Goal: Use online tool/utility: Utilize a website feature to perform a specific function

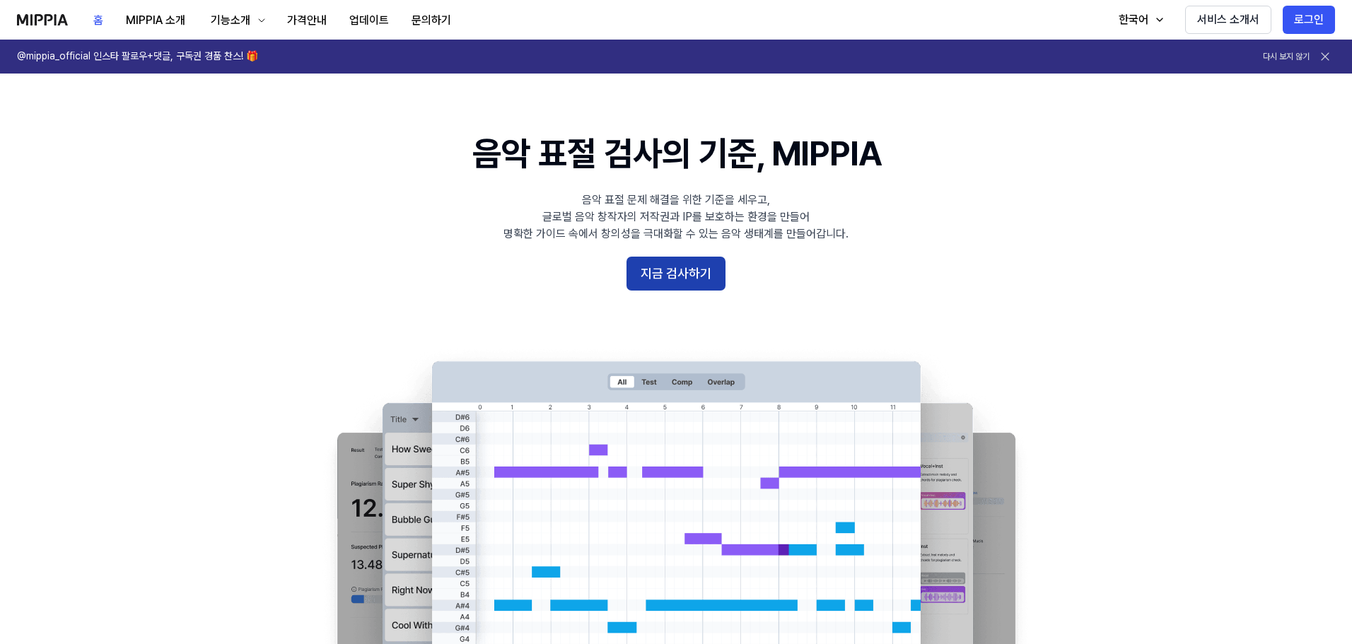
click at [670, 271] on button "지금 검사하기" at bounding box center [675, 274] width 99 height 34
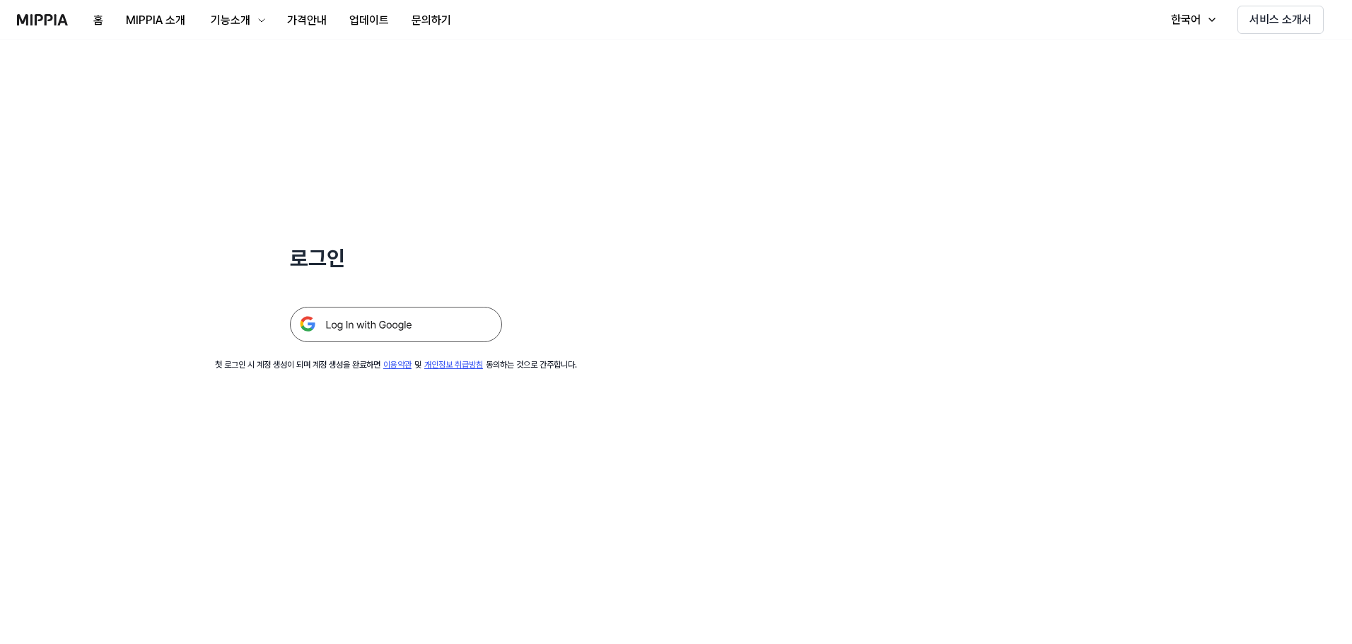
click at [378, 325] on img at bounding box center [396, 324] width 212 height 35
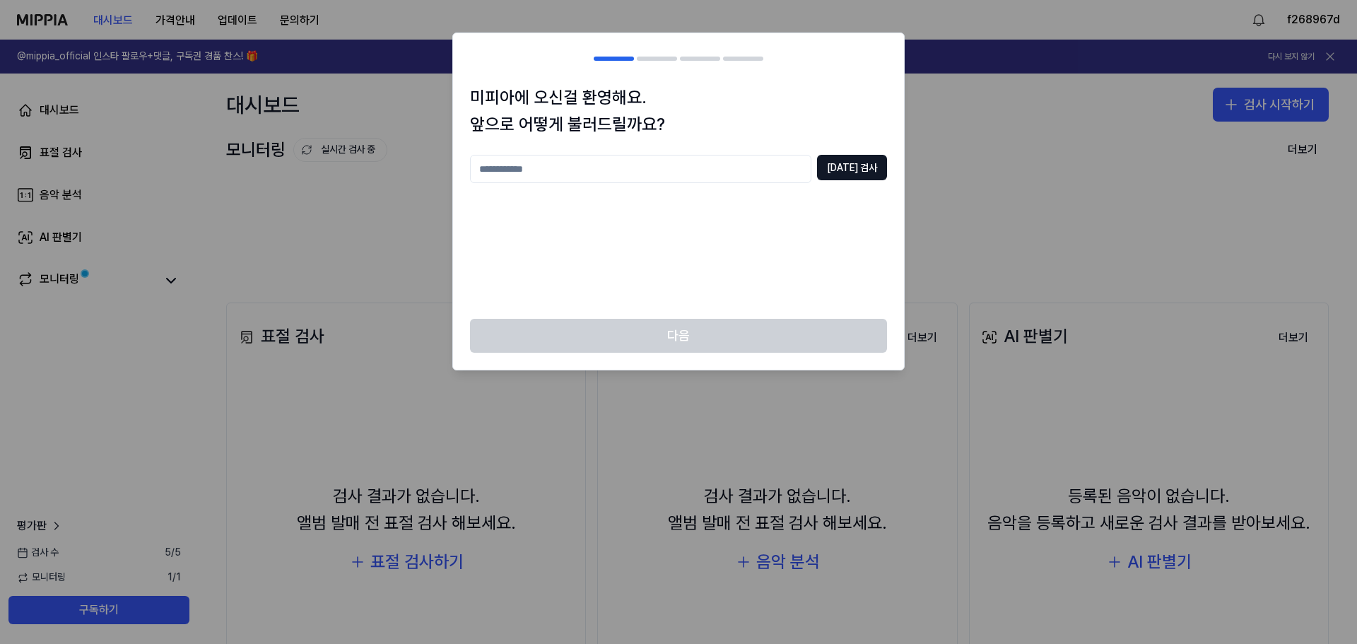
click at [639, 175] on input "text" at bounding box center [640, 169] width 341 height 28
type input "******"
click at [849, 164] on button "중복 검사" at bounding box center [852, 167] width 70 height 25
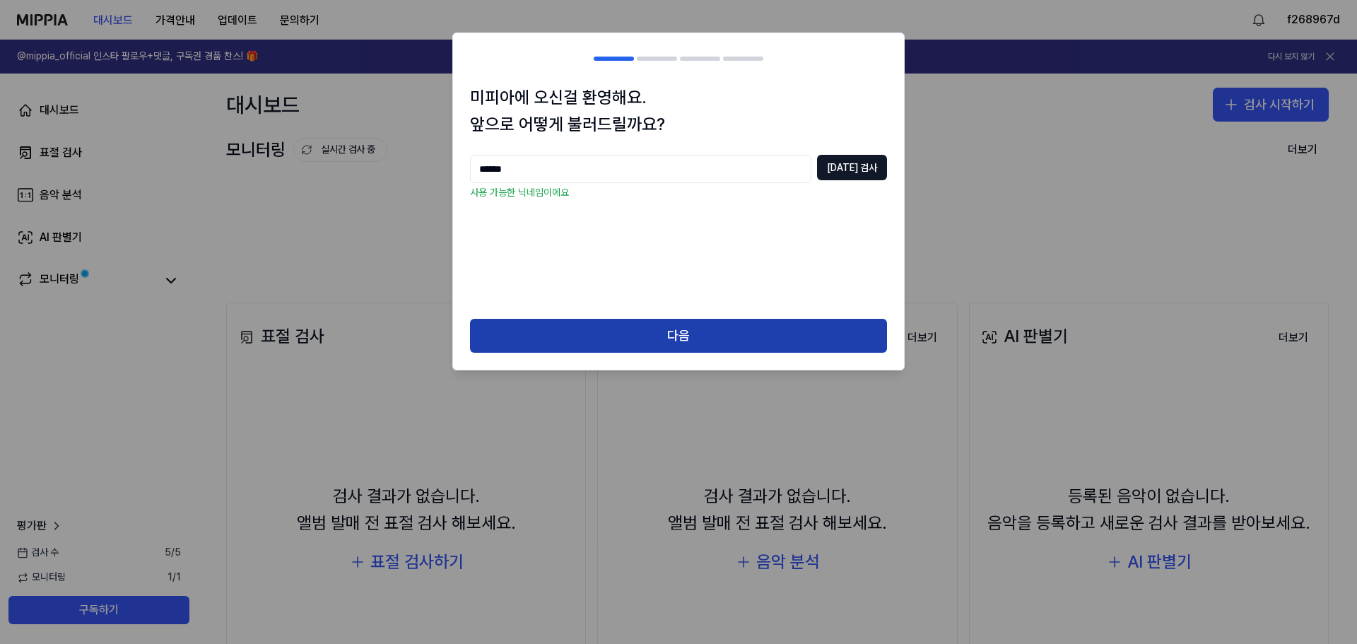
click at [779, 337] on button "다음" at bounding box center [678, 336] width 417 height 34
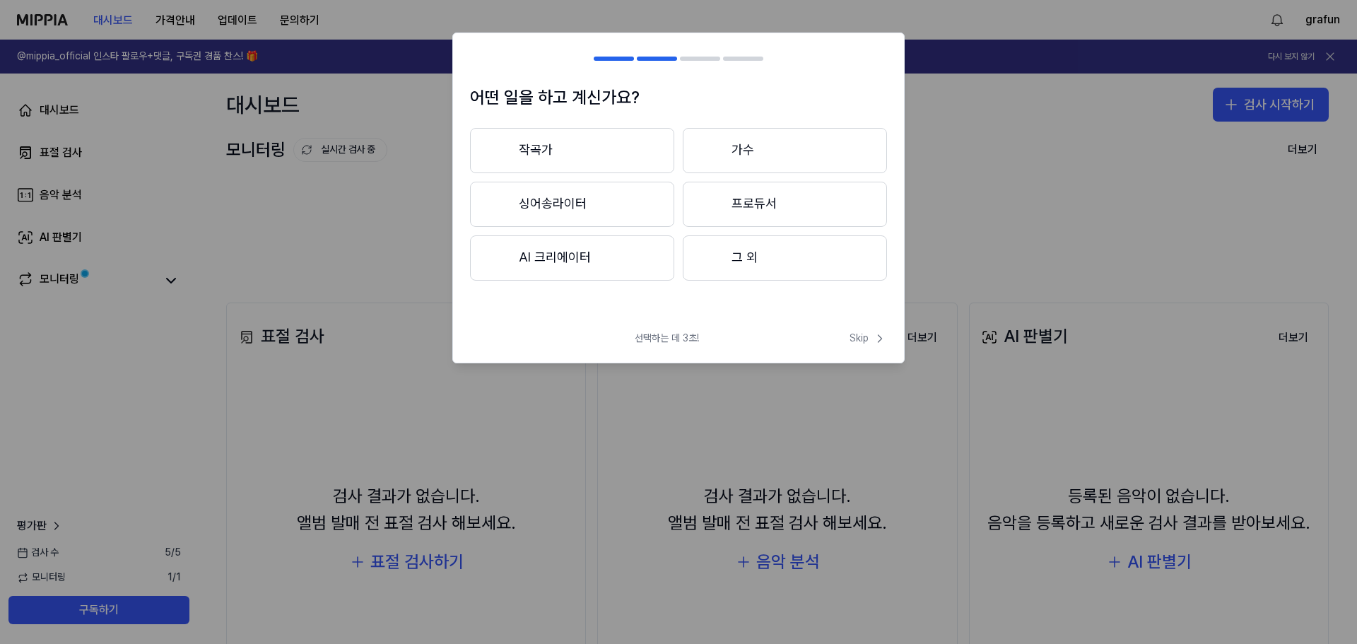
click at [558, 198] on button "싱어송라이터" at bounding box center [572, 204] width 204 height 45
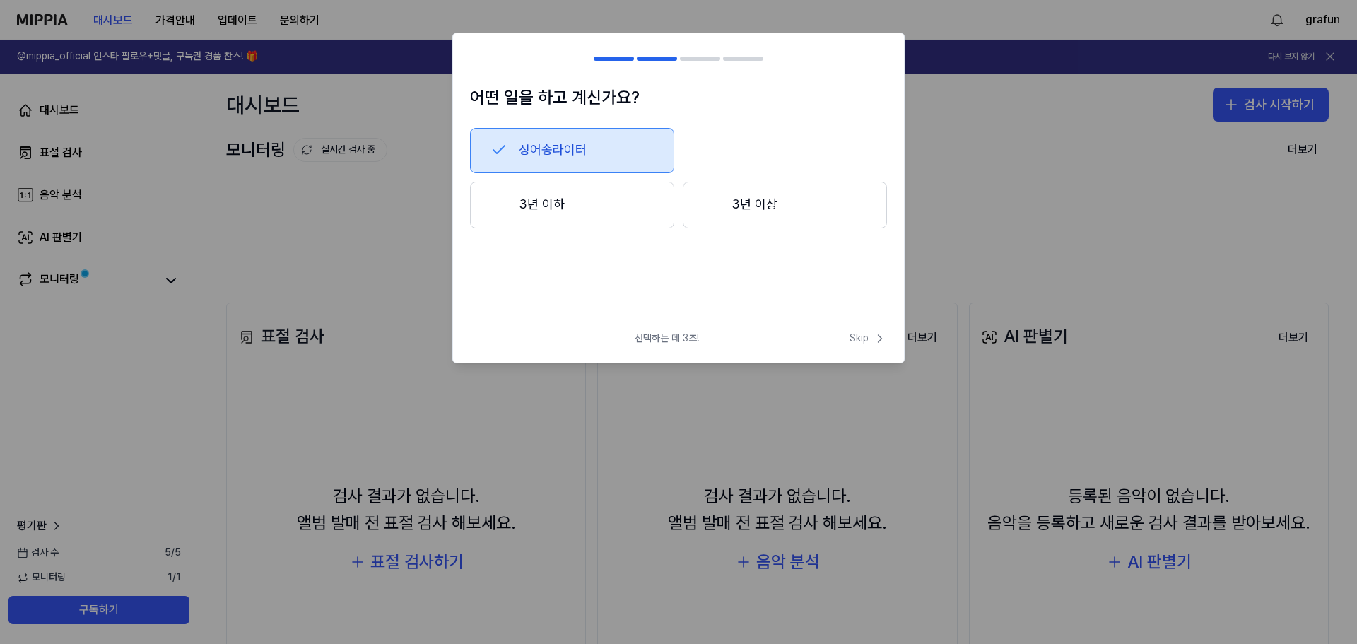
click at [762, 209] on button "3년 이상" at bounding box center [785, 205] width 204 height 47
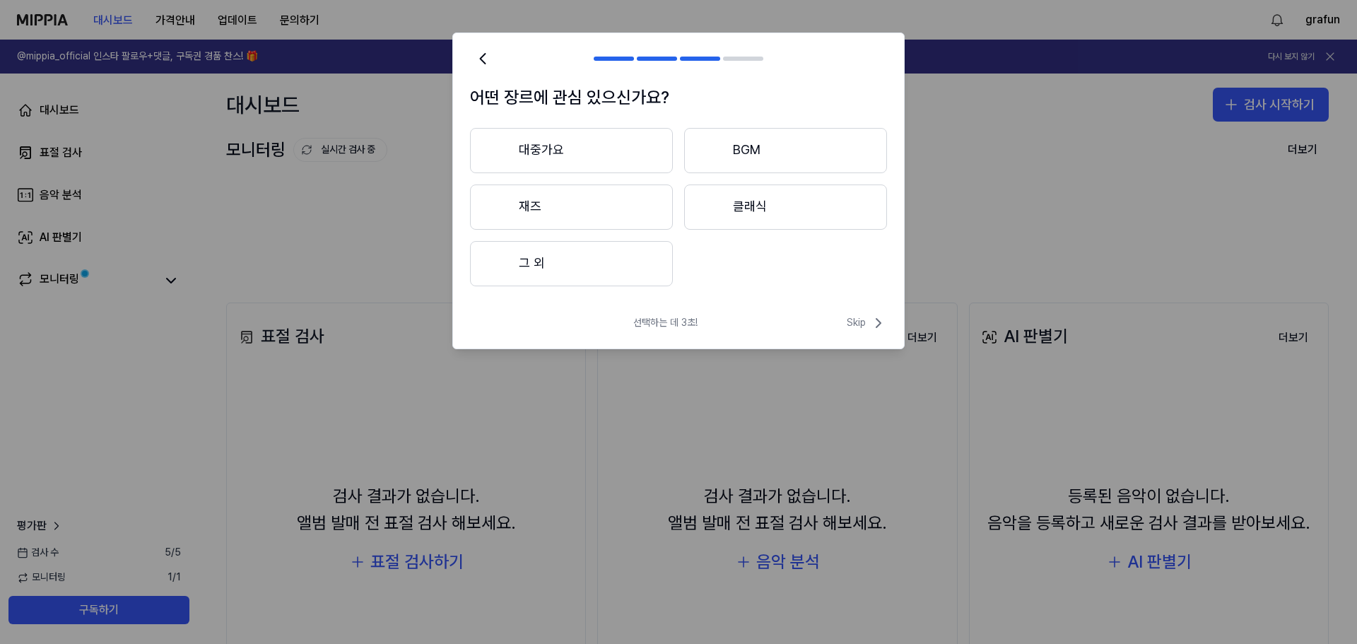
click at [616, 158] on button "대중가요" at bounding box center [571, 150] width 203 height 45
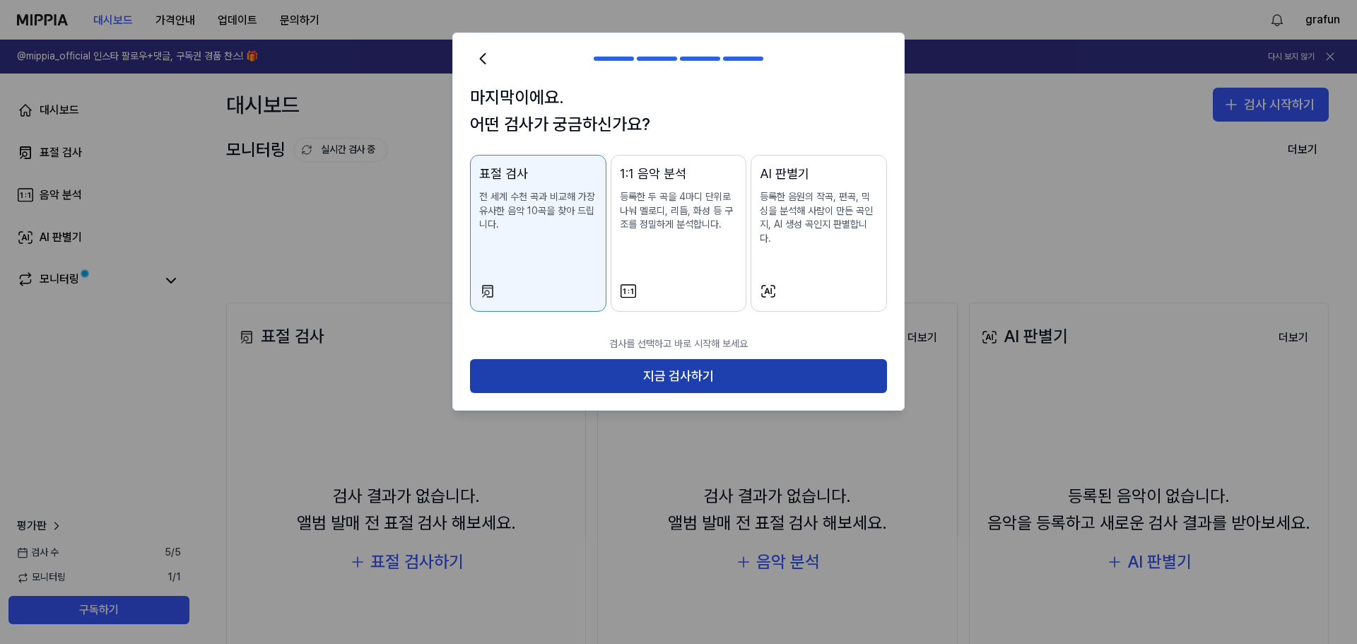
click at [657, 359] on button "지금 검사하기" at bounding box center [678, 376] width 417 height 34
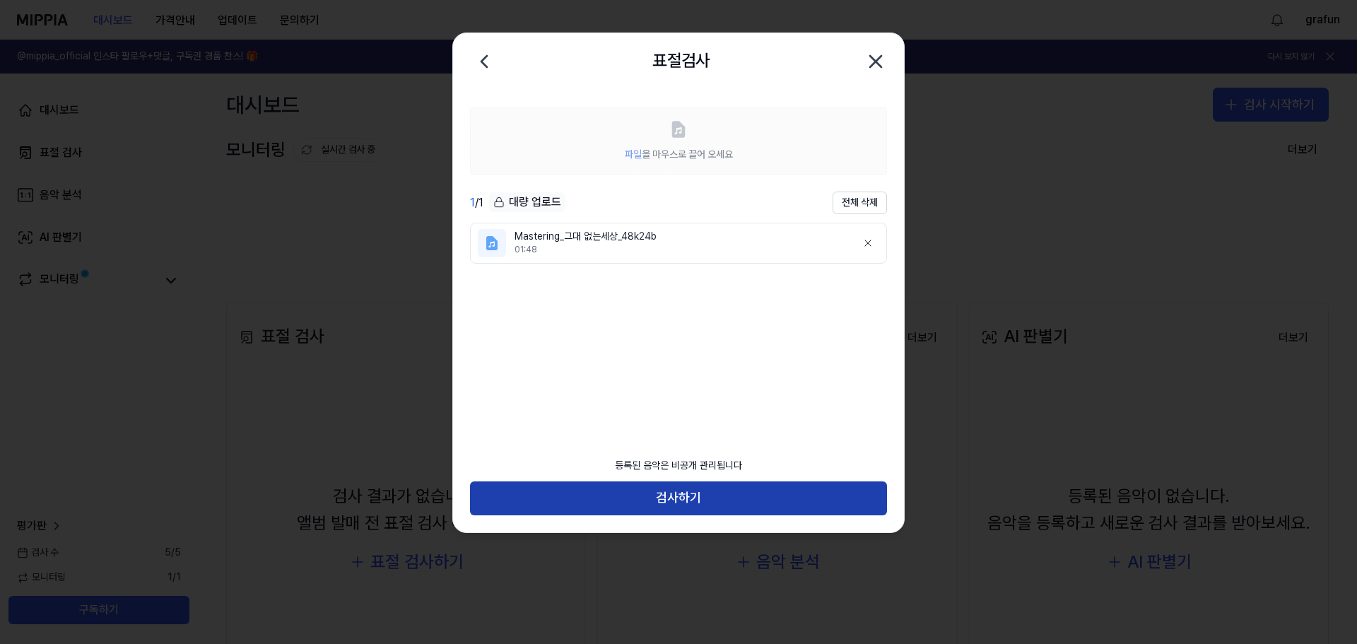
click at [702, 492] on button "검사하기" at bounding box center [678, 498] width 417 height 34
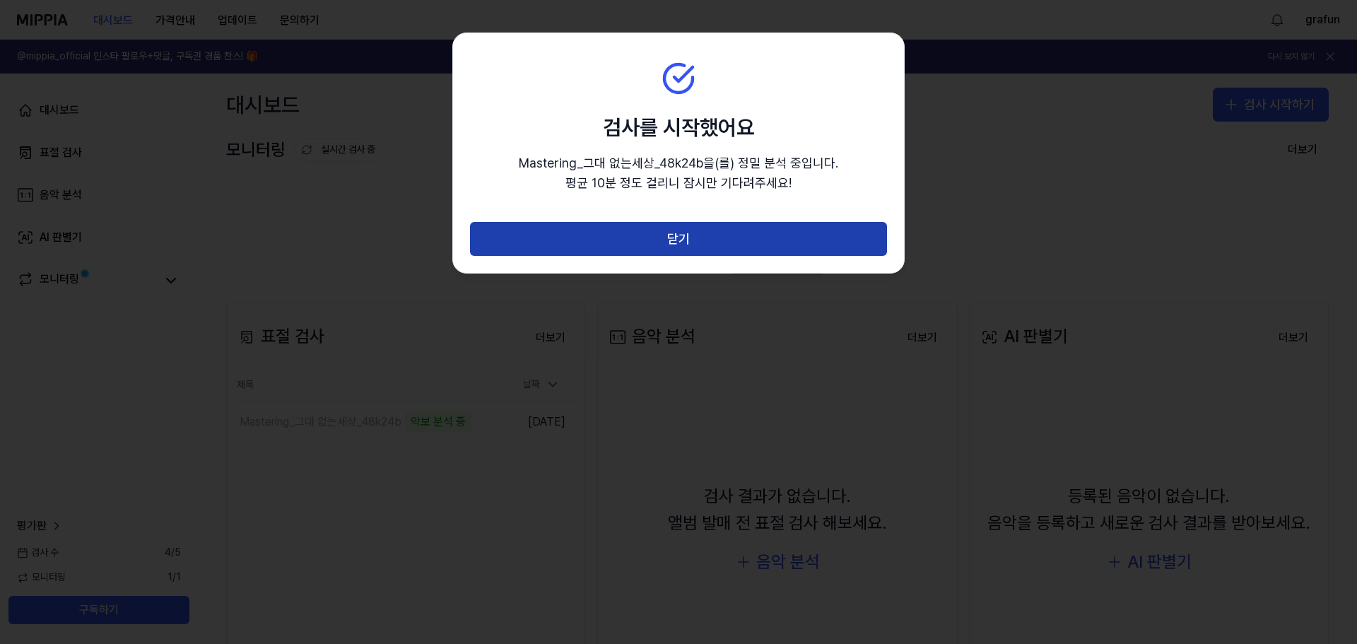
click at [665, 245] on button "닫기" at bounding box center [678, 239] width 417 height 34
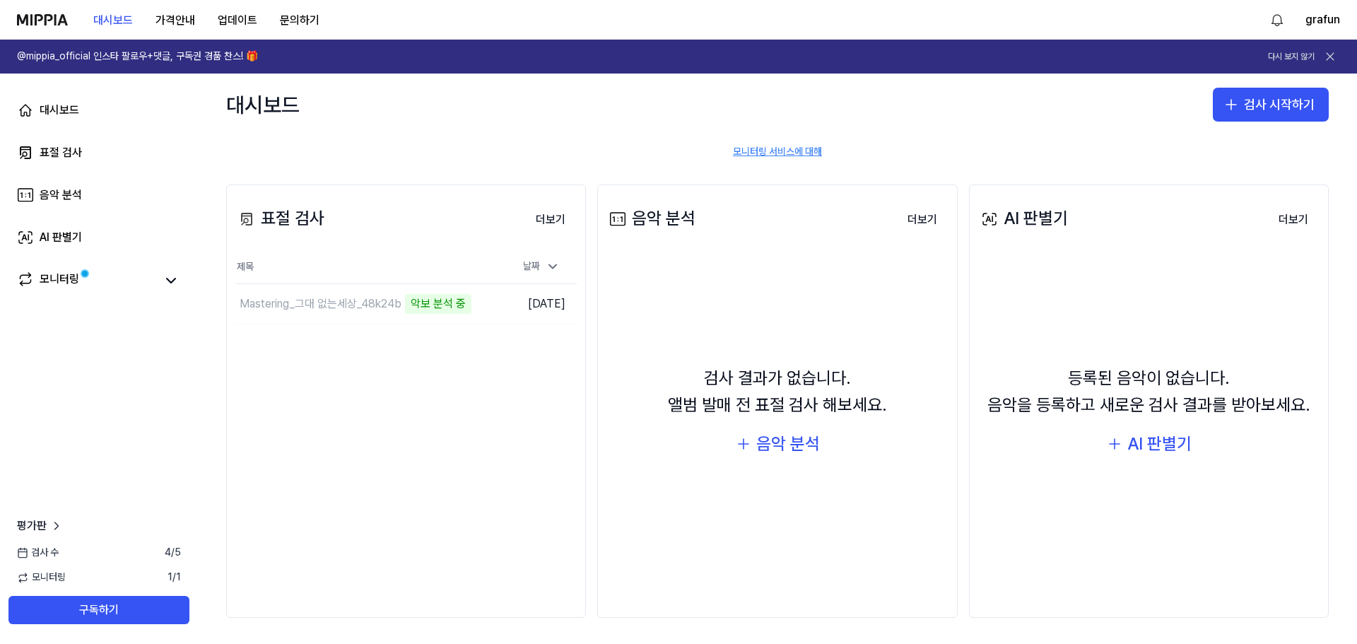
scroll to position [120, 0]
click at [1332, 57] on icon at bounding box center [1330, 56] width 14 height 14
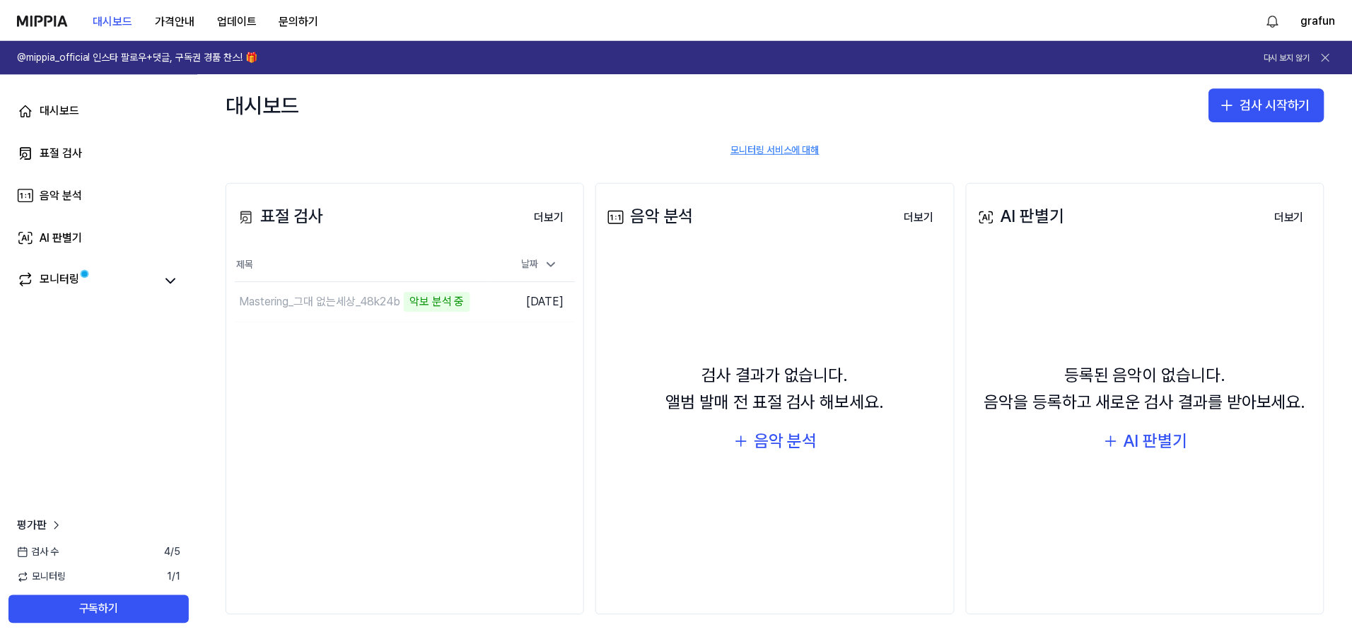
scroll to position [86, 0]
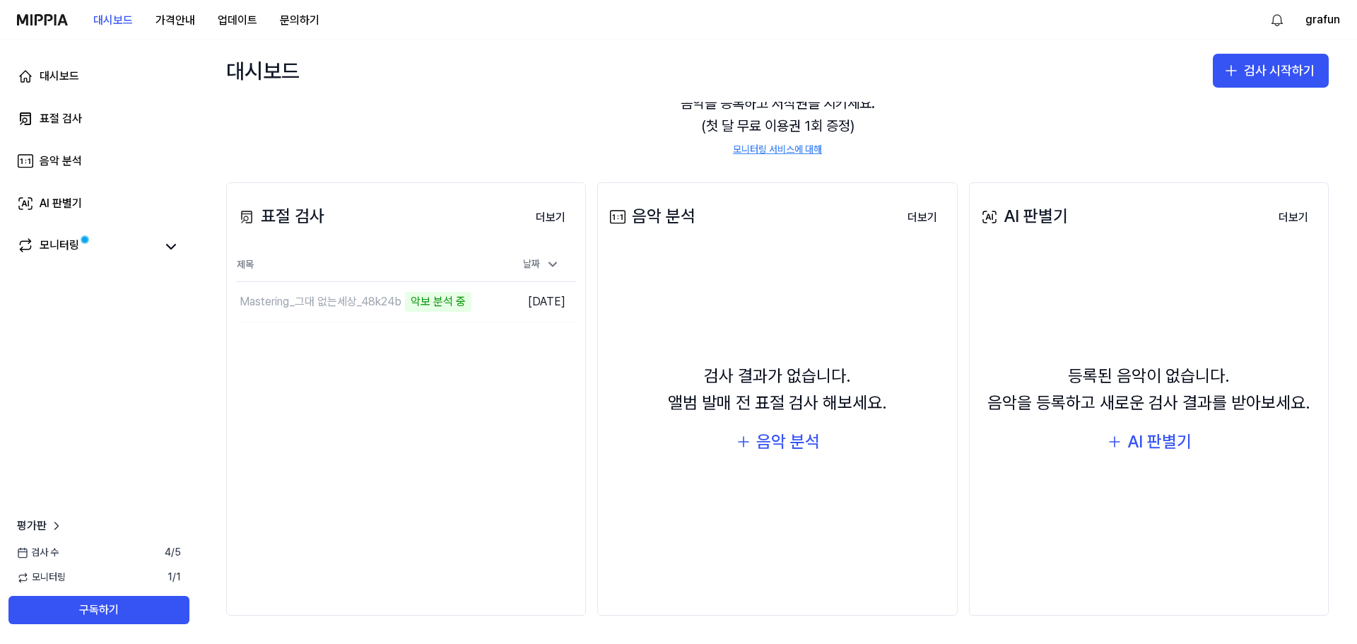
click at [349, 378] on div "표절 검사 더보기 표절 검사 제목 날짜 Mastering_그대 없는세상_48k24b 악보 분석 중 이동하기 2025.10.03. 더보기" at bounding box center [406, 399] width 360 height 434
click at [460, 301] on button "이동하기" at bounding box center [465, 302] width 51 height 23
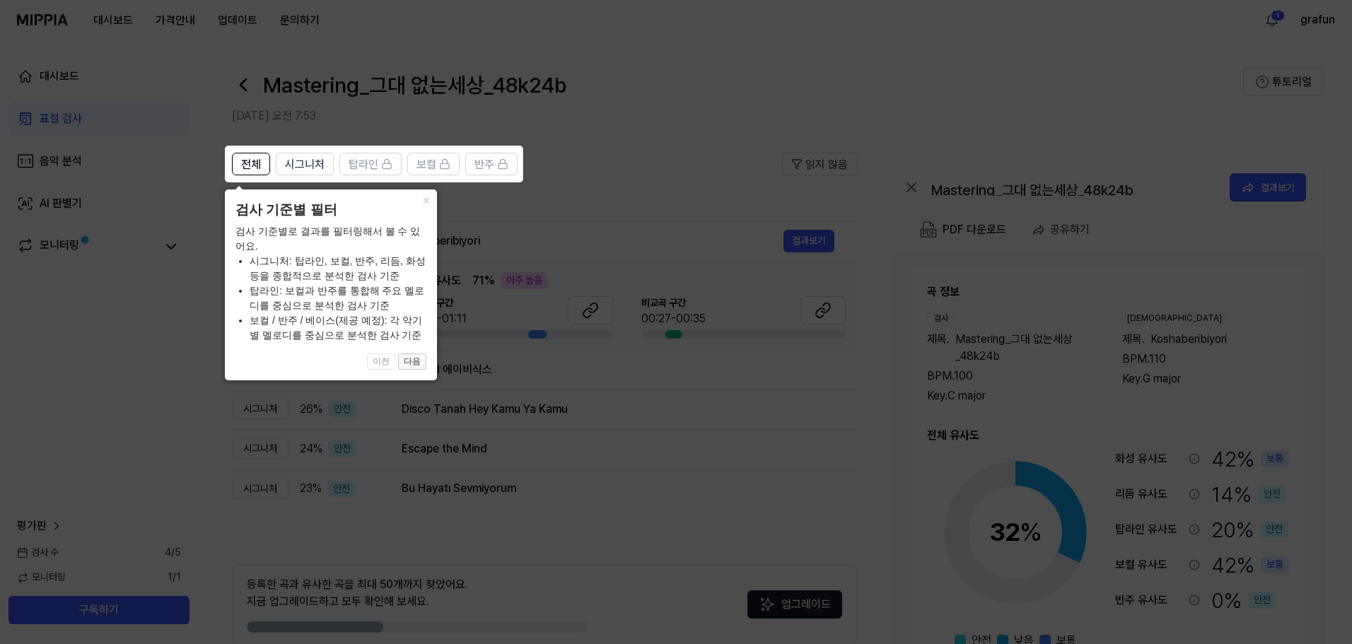
click at [414, 363] on button "다음" at bounding box center [412, 361] width 28 height 17
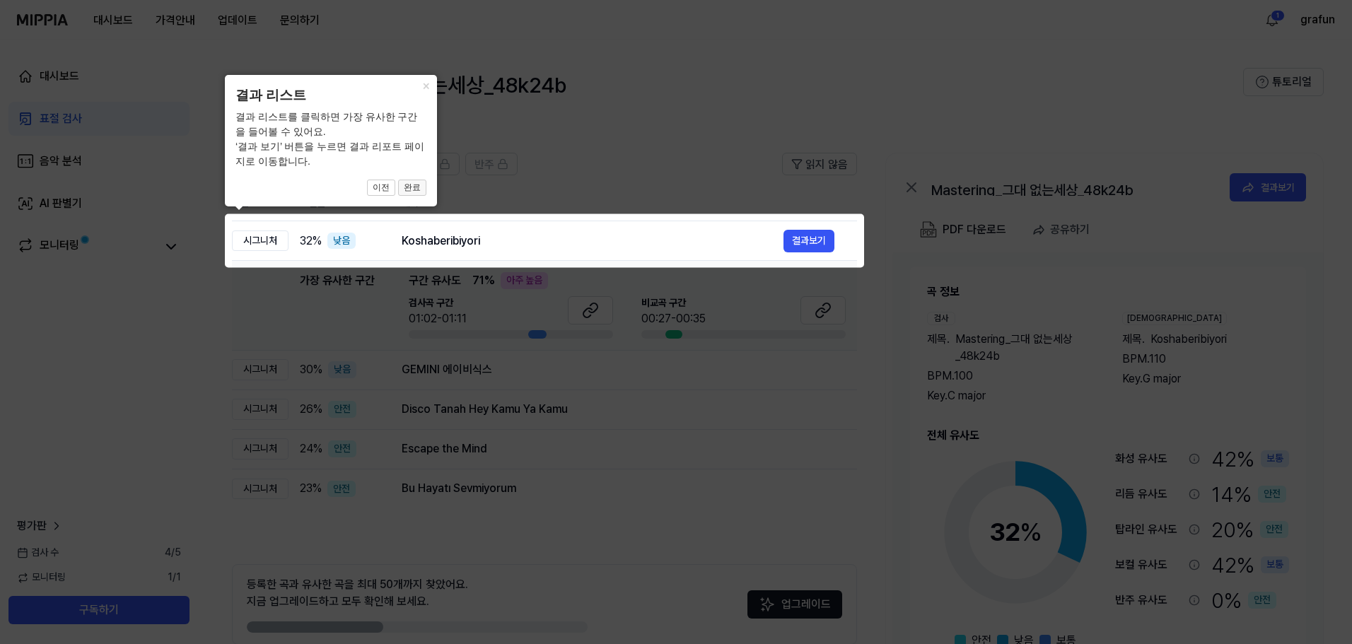
click at [403, 188] on button "완료" at bounding box center [412, 188] width 28 height 17
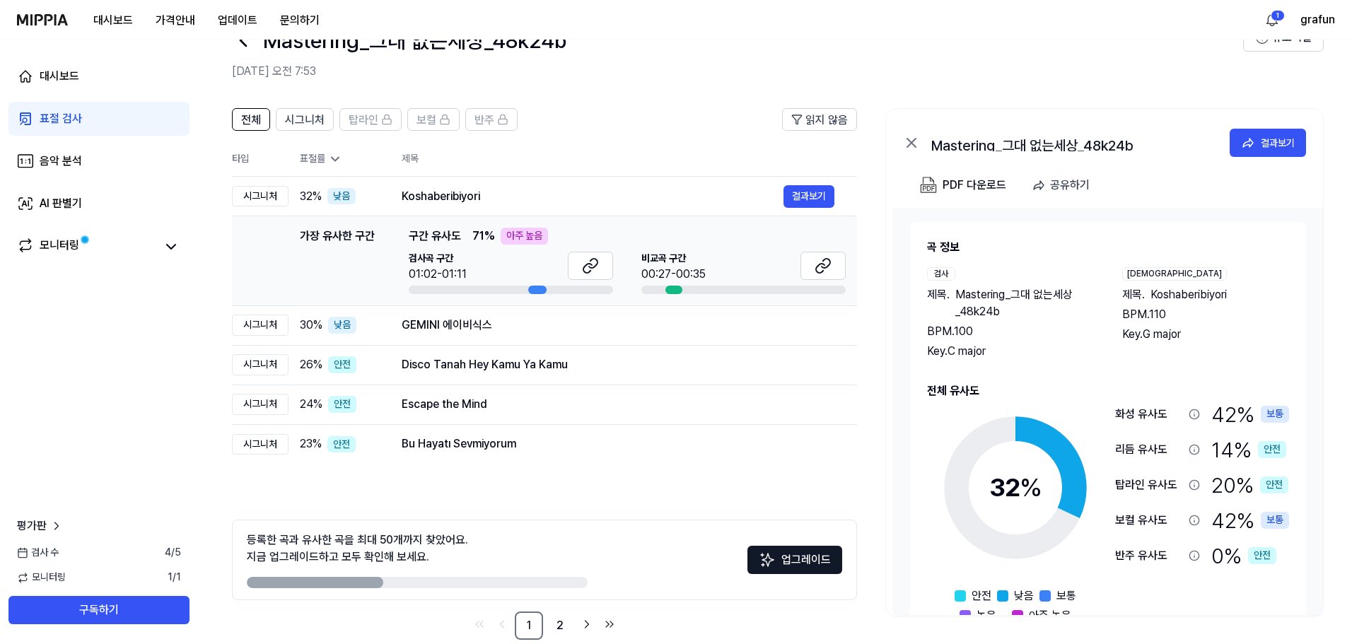
scroll to position [69, 0]
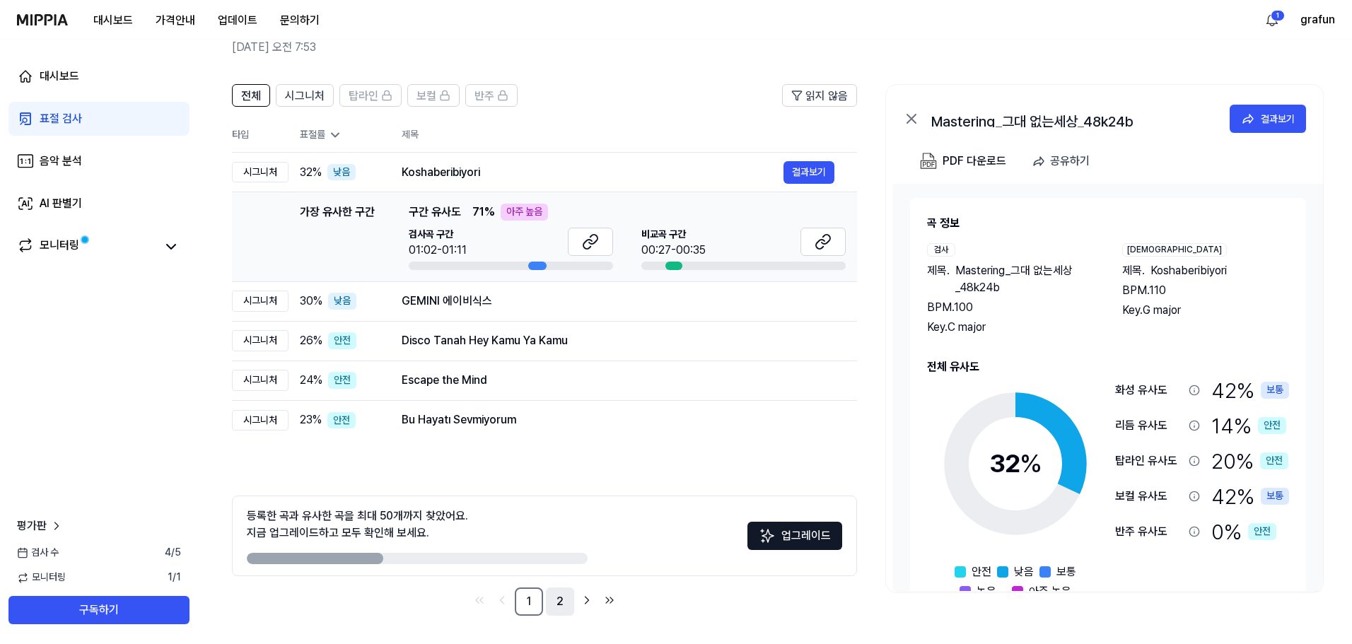
click at [560, 598] on link "2" at bounding box center [560, 601] width 28 height 28
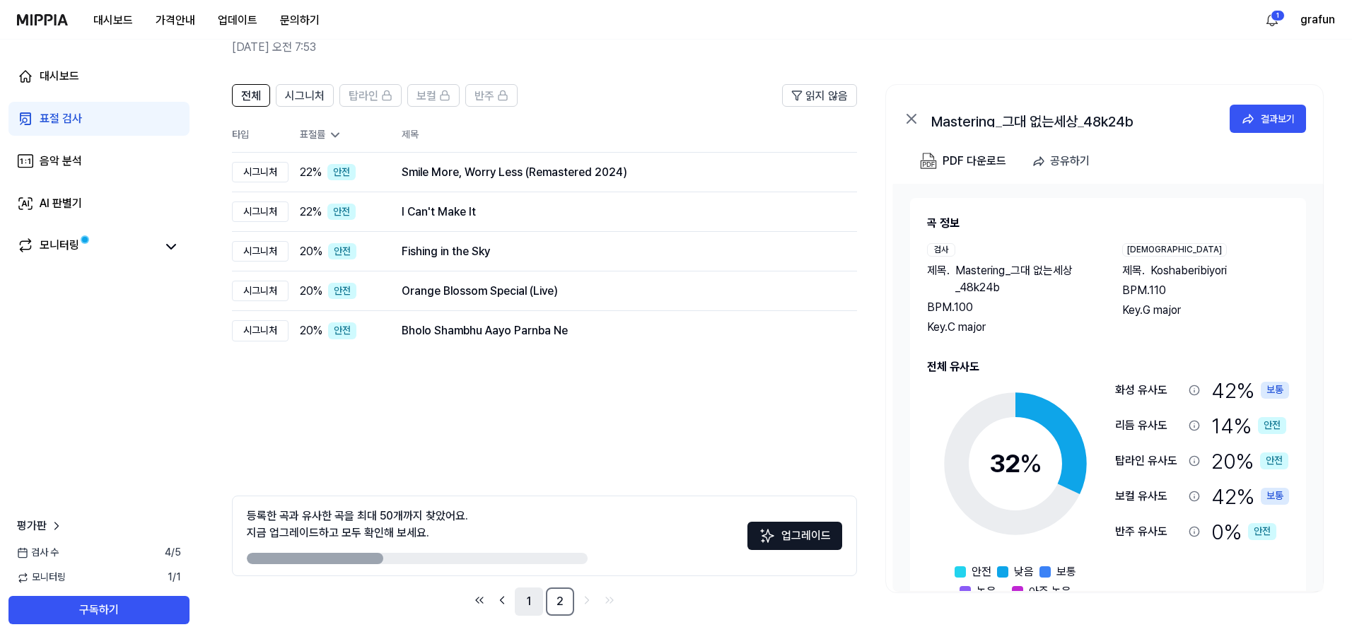
click at [531, 604] on link "1" at bounding box center [529, 601] width 28 height 28
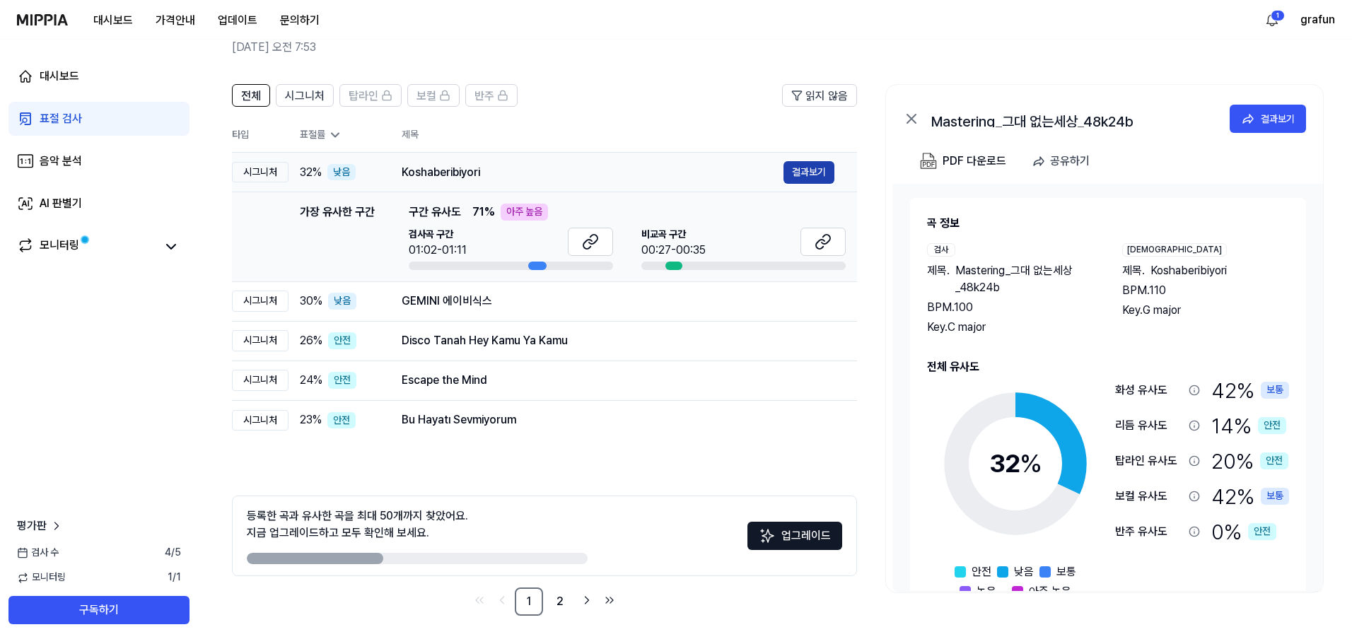
click at [813, 172] on button "결과보기" at bounding box center [808, 172] width 51 height 23
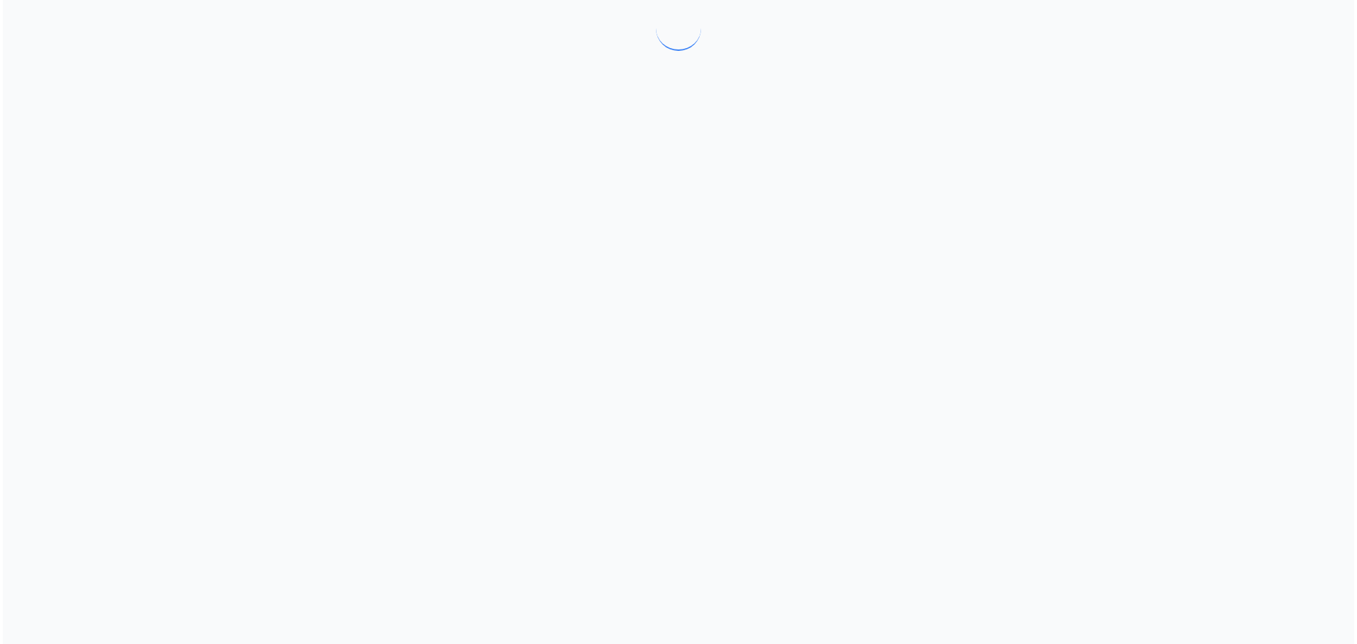
scroll to position [0, 0]
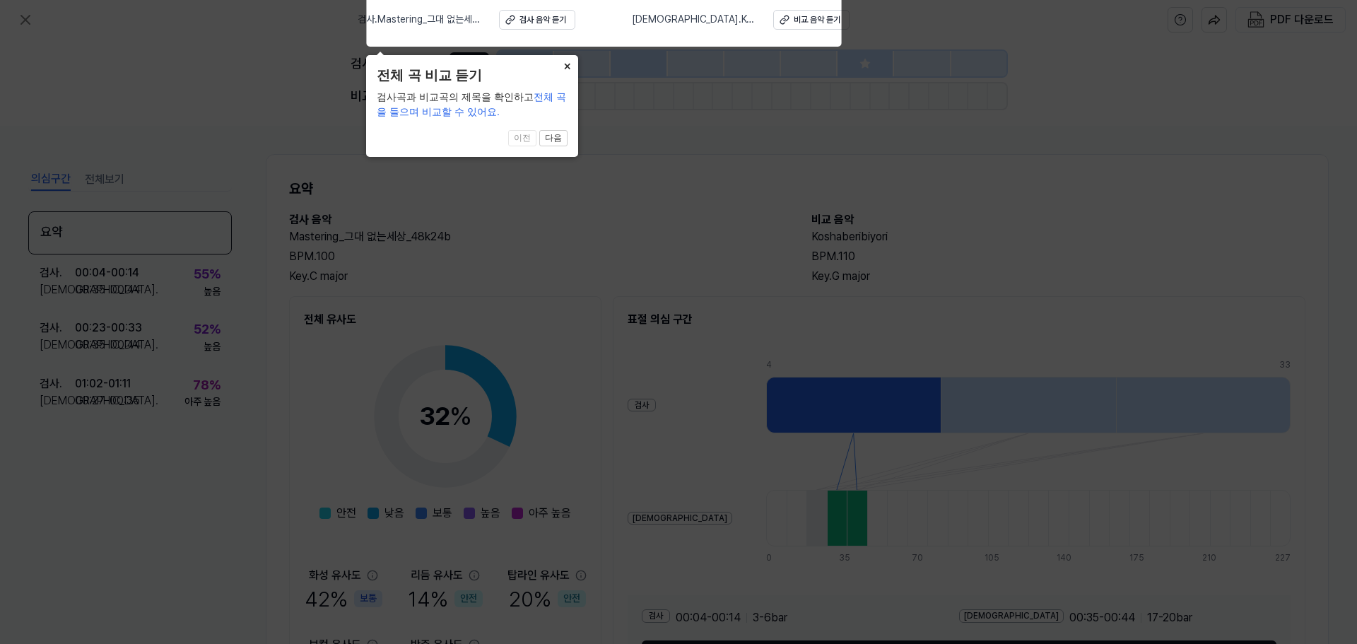
click at [571, 66] on button "×" at bounding box center [567, 65] width 23 height 20
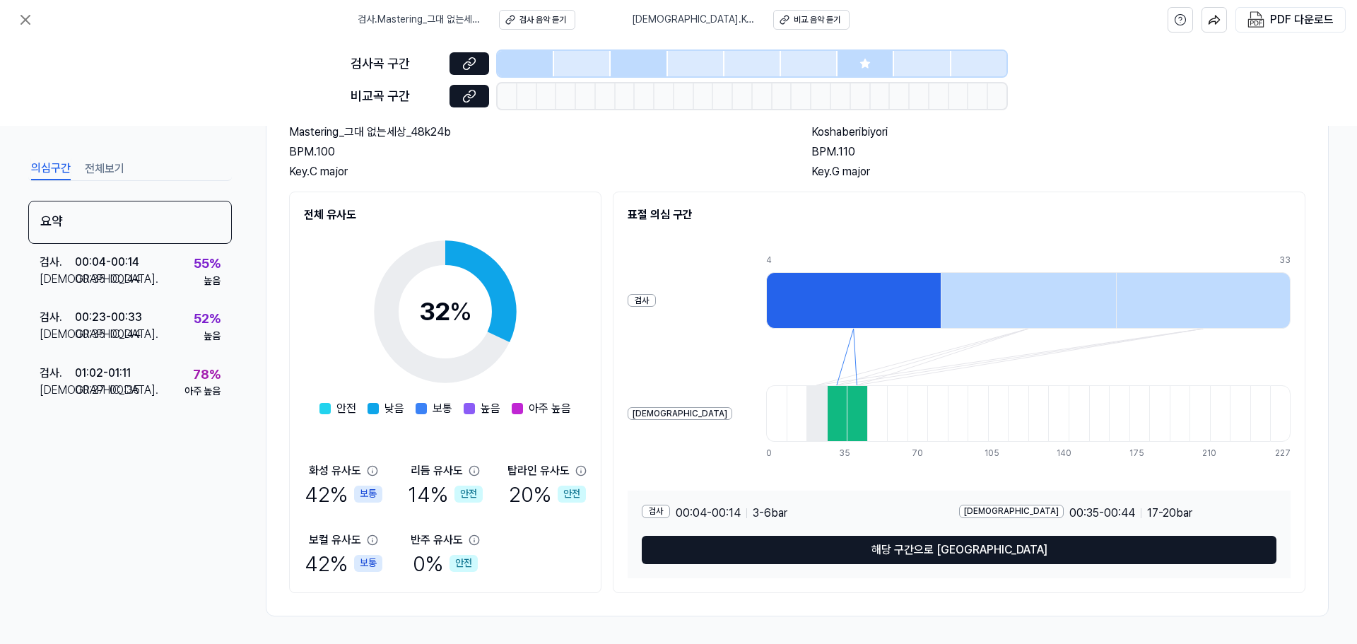
scroll to position [105, 0]
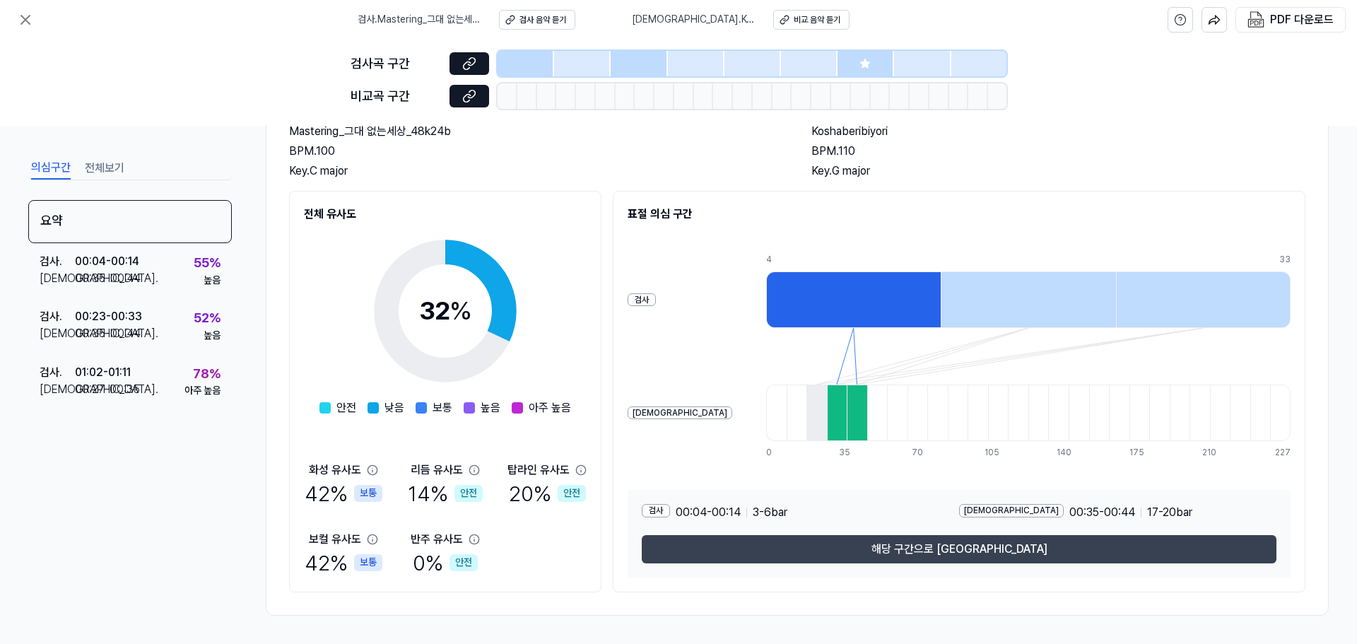
click at [887, 546] on button "해당 구간으로 이동" at bounding box center [959, 549] width 635 height 28
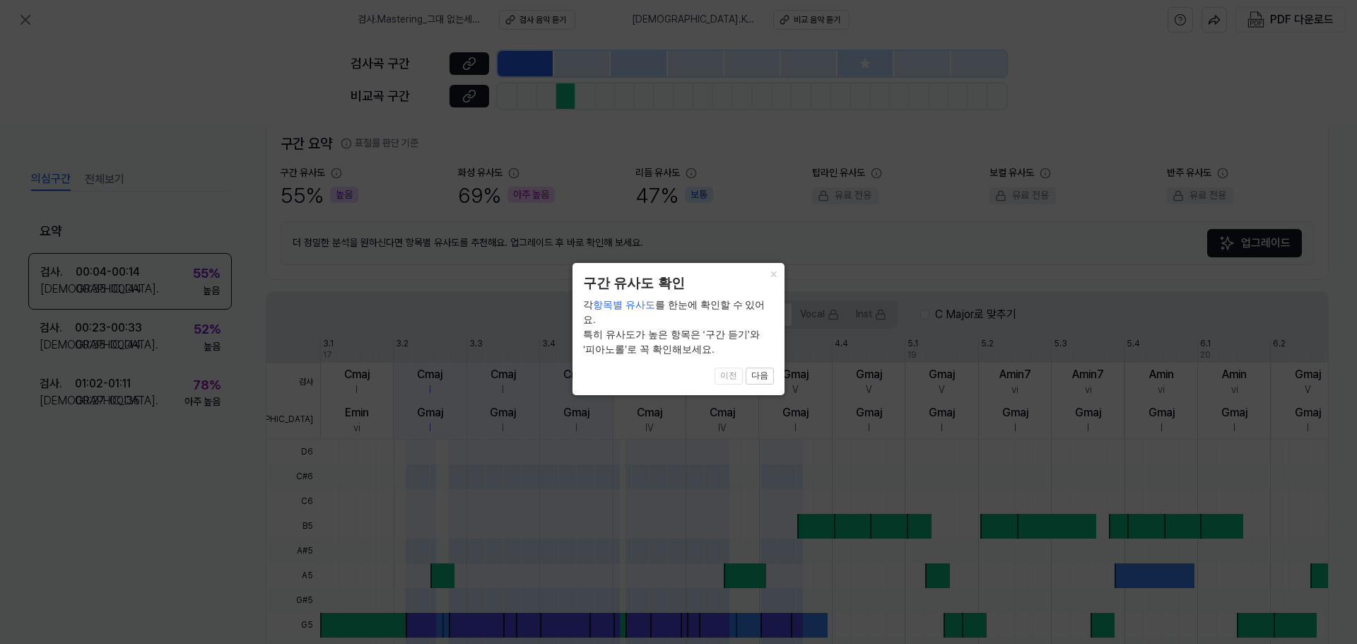
scroll to position [326, 0]
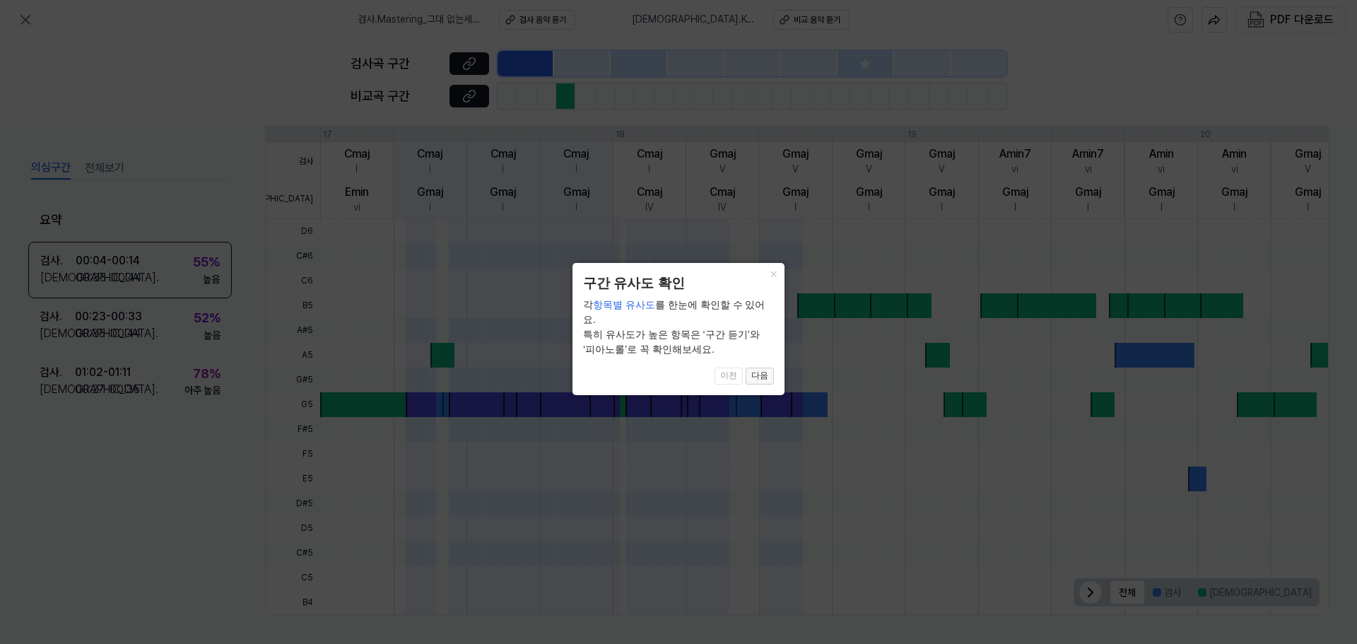
click at [761, 368] on button "다음" at bounding box center [760, 376] width 28 height 17
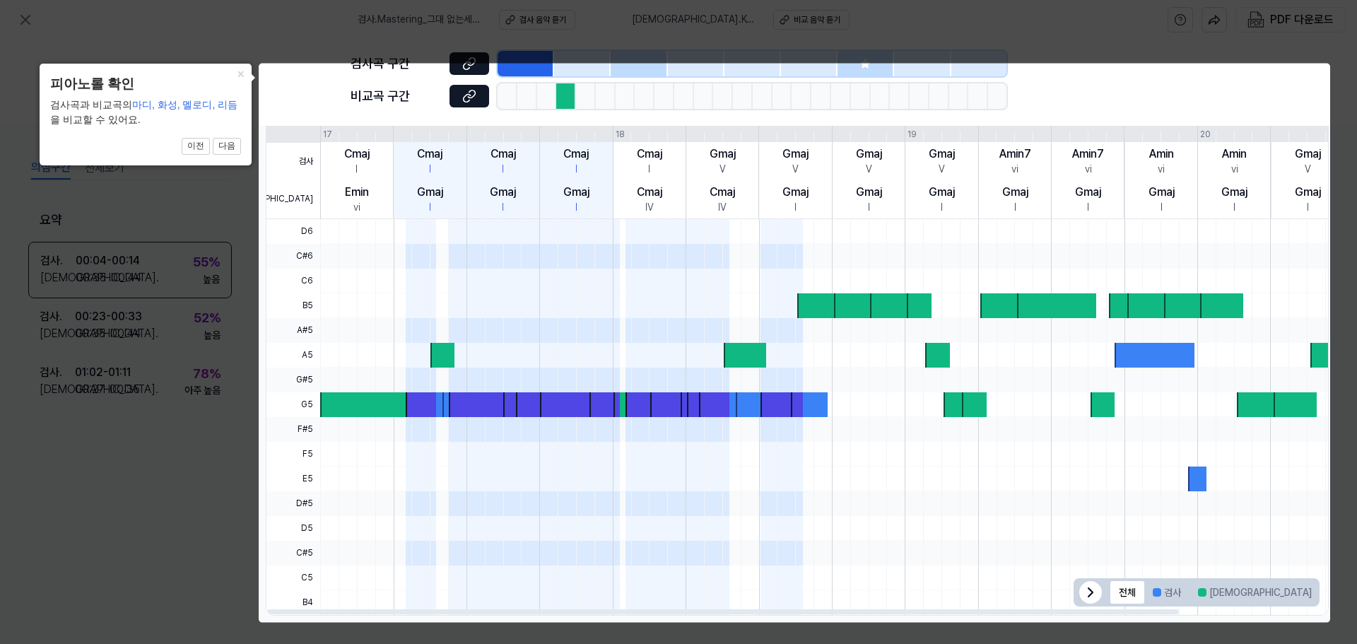
scroll to position [43, 0]
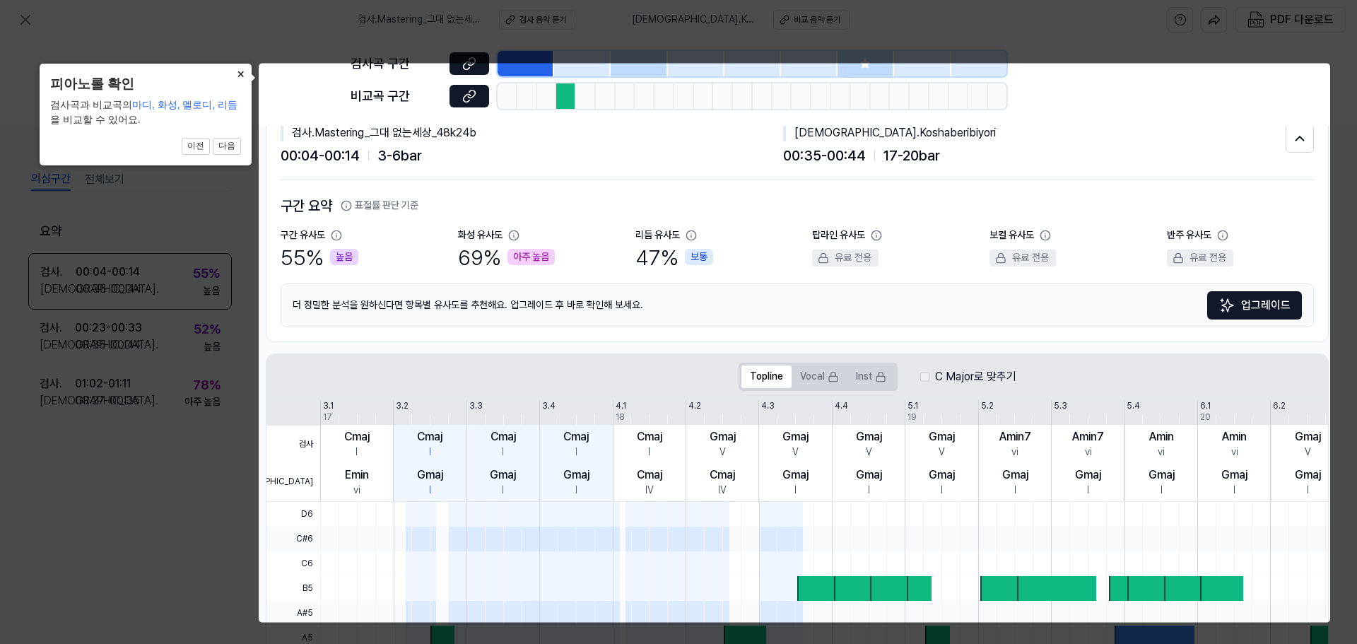
click at [241, 78] on button "×" at bounding box center [240, 74] width 23 height 20
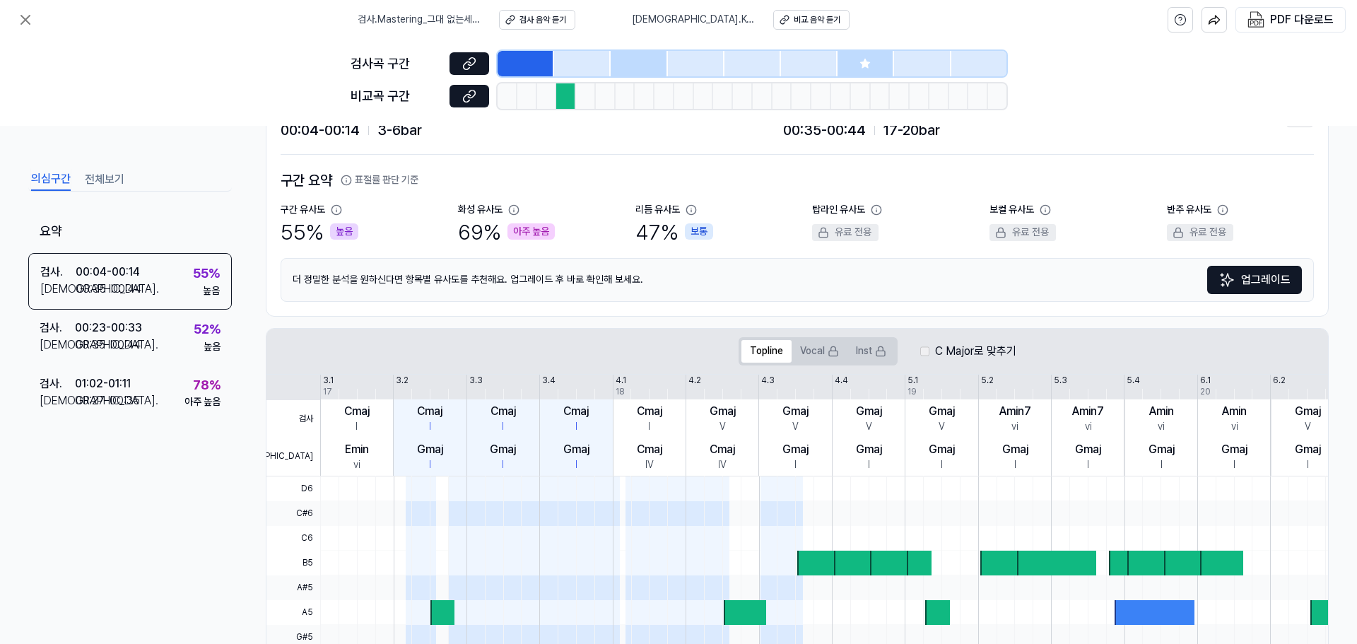
scroll to position [0, 0]
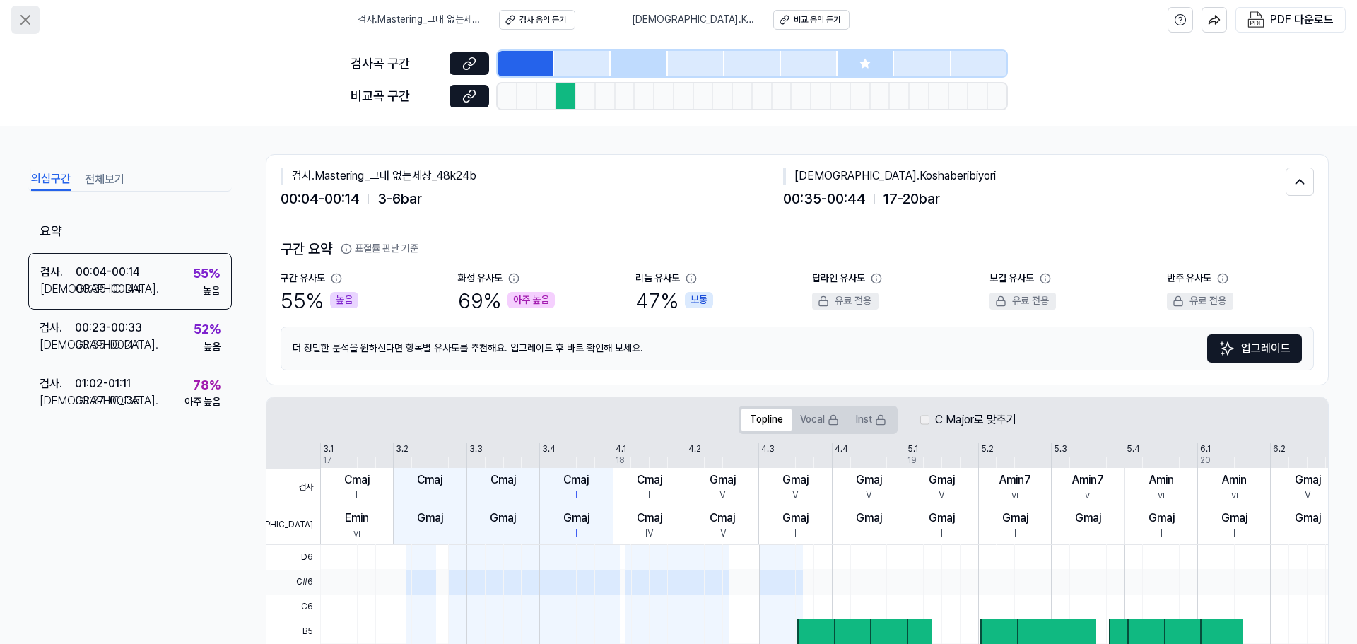
click at [22, 11] on icon at bounding box center [25, 19] width 17 height 17
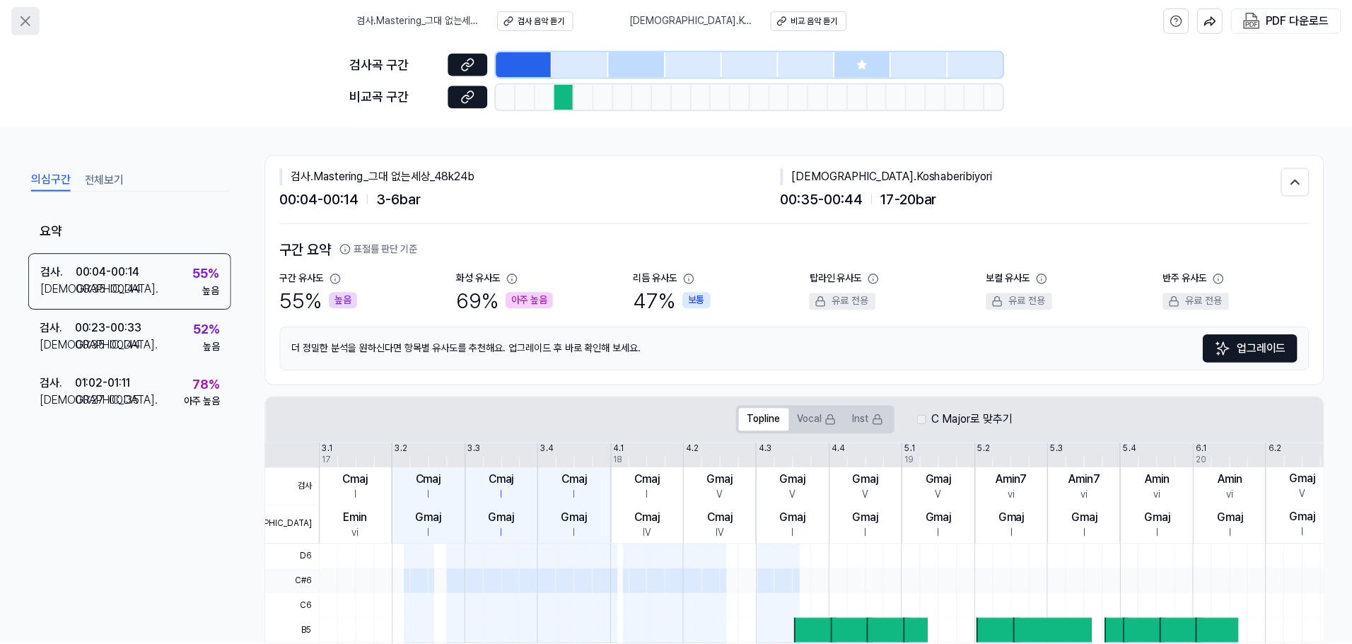
scroll to position [69, 0]
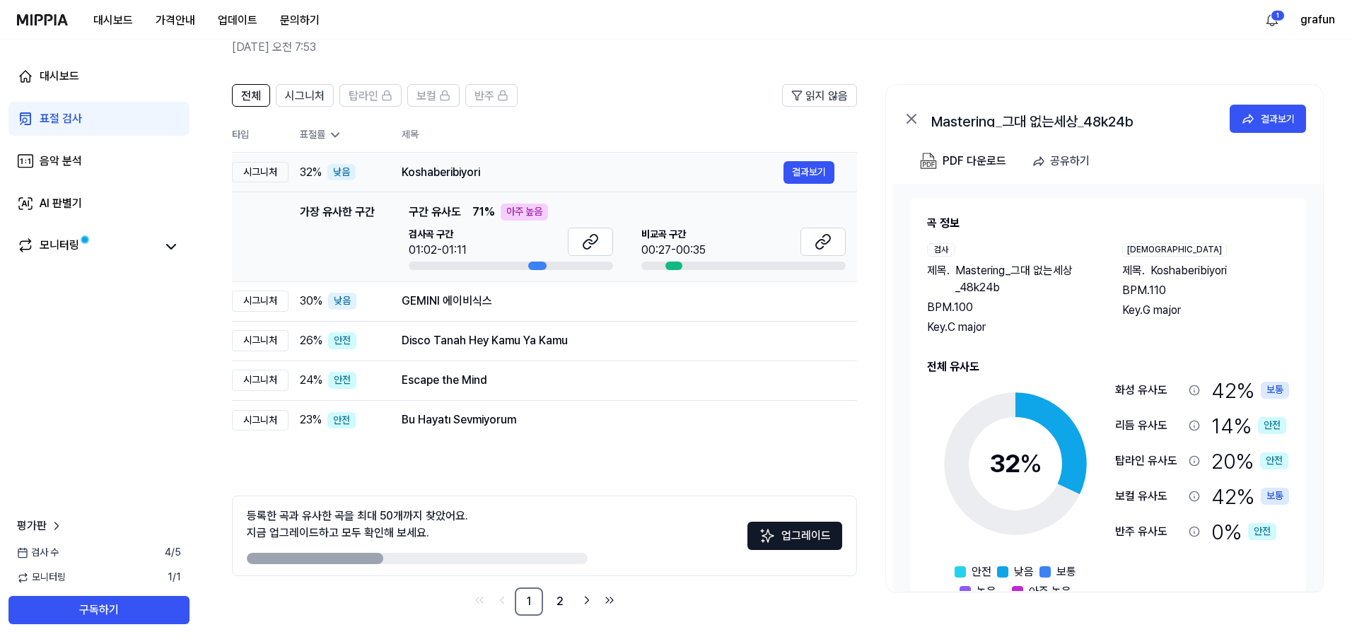
drag, startPoint x: 503, startPoint y: 174, endPoint x: 416, endPoint y: 174, distance: 86.2
click at [416, 174] on div "Koshaberibiyori" at bounding box center [593, 172] width 382 height 17
drag, startPoint x: 405, startPoint y: 170, endPoint x: 490, endPoint y: 164, distance: 85.1
click at [490, 164] on div "Koshaberibiyori" at bounding box center [593, 172] width 382 height 17
click at [257, 634] on div "전체 시그니처 탑라인 보컬 반주 읽지 않음 전체 시그니처 탑라인 보컬 반주 타입 표절률 제목 표절률 읽지 않음 시그니처 32 % 낮음 Kosh…" at bounding box center [775, 357] width 1154 height 574
